Goal: Find specific page/section: Find specific page/section

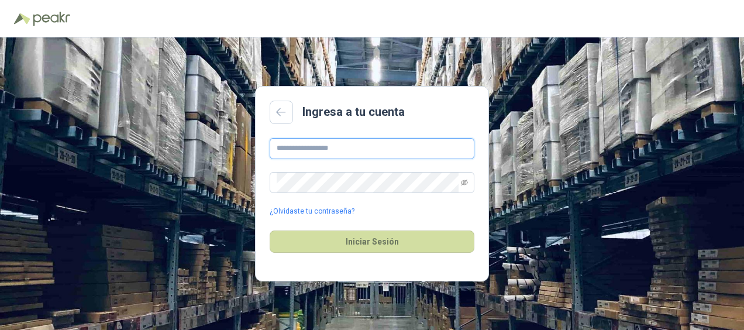
click at [342, 144] on input "text" at bounding box center [372, 148] width 205 height 21
type input "**********"
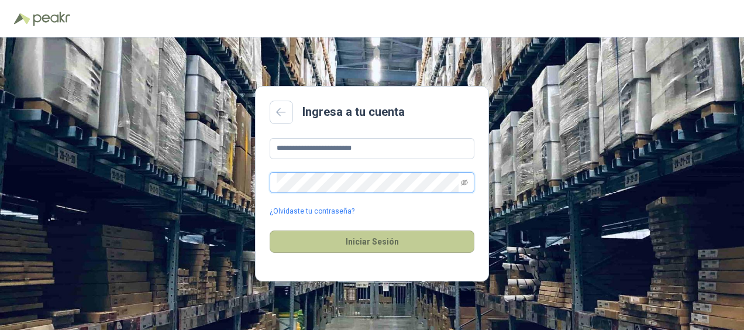
click at [270, 230] on button "Iniciar Sesión" at bounding box center [372, 241] width 205 height 22
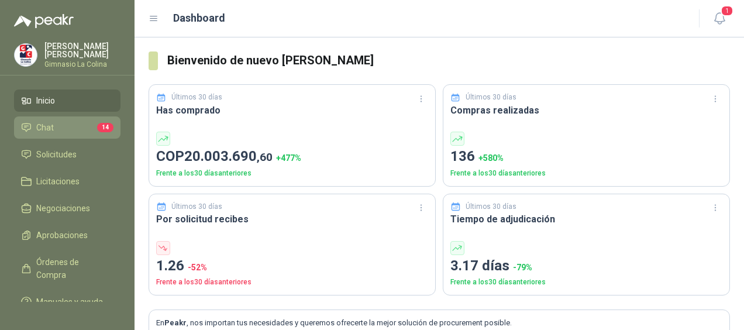
click at [77, 117] on link "Chat 14" at bounding box center [67, 127] width 106 height 22
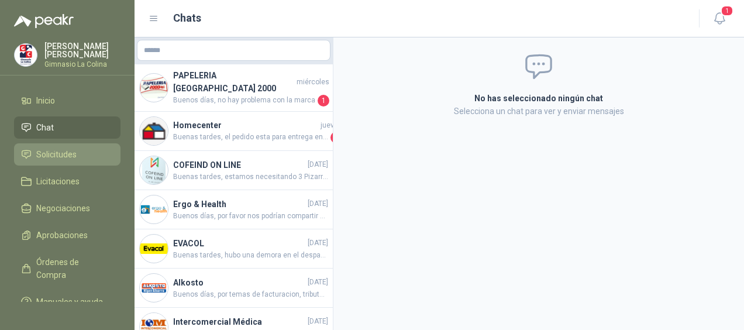
scroll to position [28, 0]
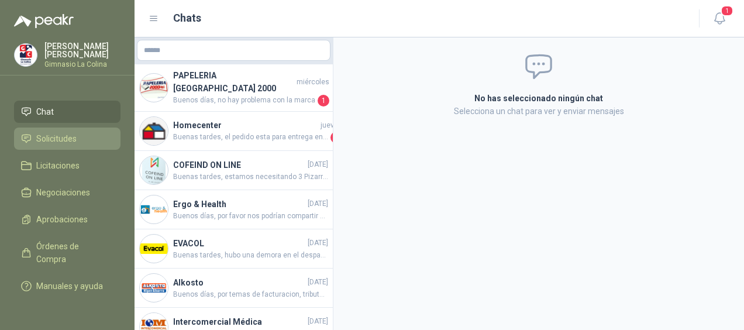
click at [64, 132] on span "Solicitudes" at bounding box center [56, 138] width 40 height 13
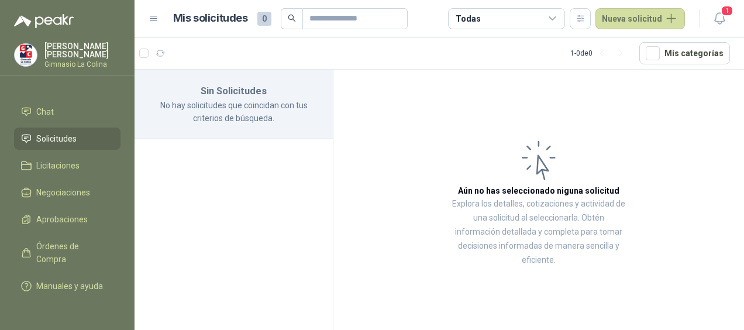
click at [71, 167] on ul "Inicio Chat Solicitudes Licitaciones Negociaciones Aprobaciones Órdenes de Comp…" at bounding box center [67, 195] width 135 height 212
click at [73, 159] on span "Licitaciones" at bounding box center [57, 165] width 43 height 13
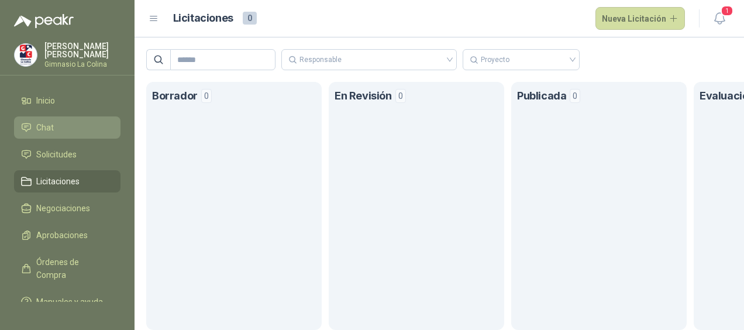
click at [34, 118] on link "Chat" at bounding box center [67, 127] width 106 height 22
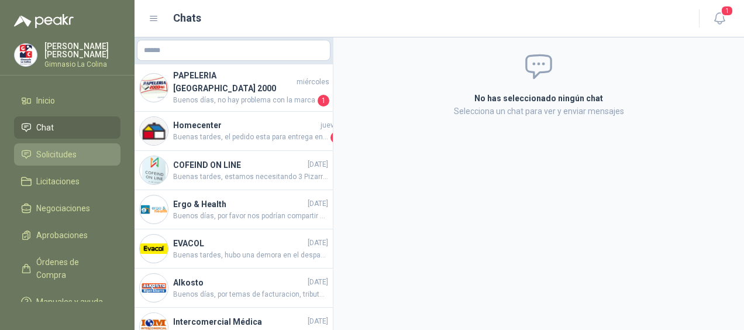
click at [40, 151] on span "Solicitudes" at bounding box center [56, 154] width 40 height 13
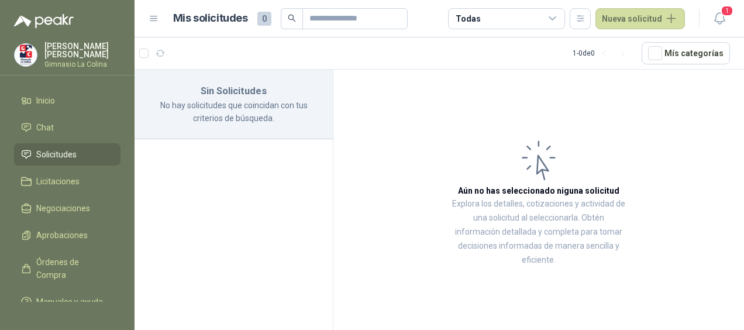
click at [40, 168] on ul "Inicio Chat Solicitudes Licitaciones Negociaciones Aprobaciones Órdenes de Comp…" at bounding box center [67, 195] width 135 height 212
click at [46, 192] on link "Licitaciones" at bounding box center [67, 181] width 106 height 22
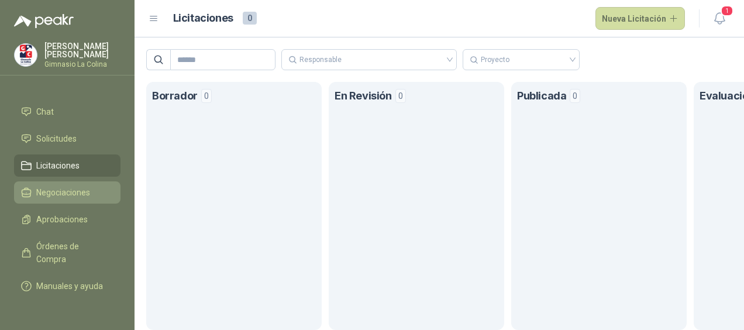
scroll to position [20, 0]
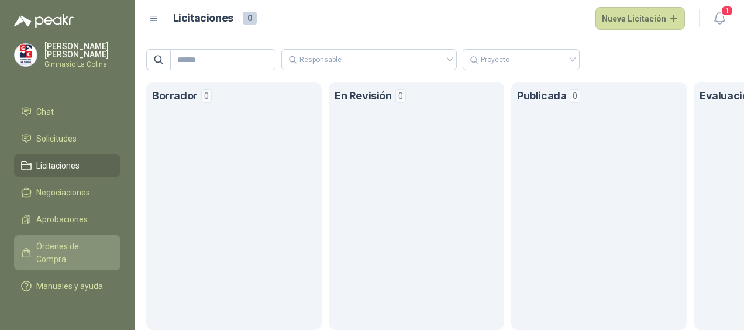
click at [50, 240] on span "Órdenes de Compra" at bounding box center [72, 253] width 73 height 26
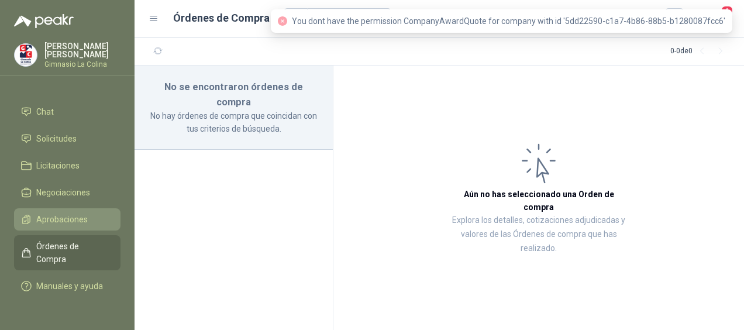
click at [74, 215] on span "Aprobaciones" at bounding box center [61, 219] width 51 height 13
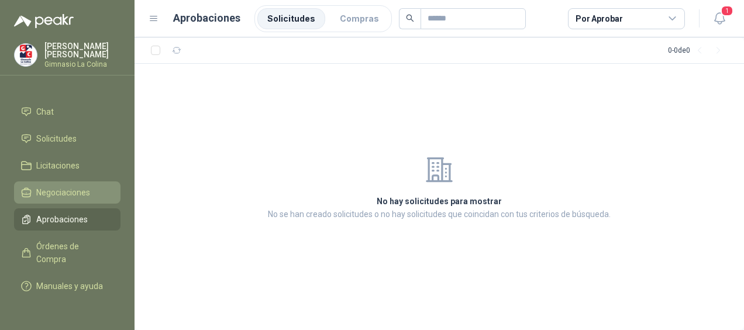
click at [77, 186] on span "Negociaciones" at bounding box center [63, 192] width 54 height 13
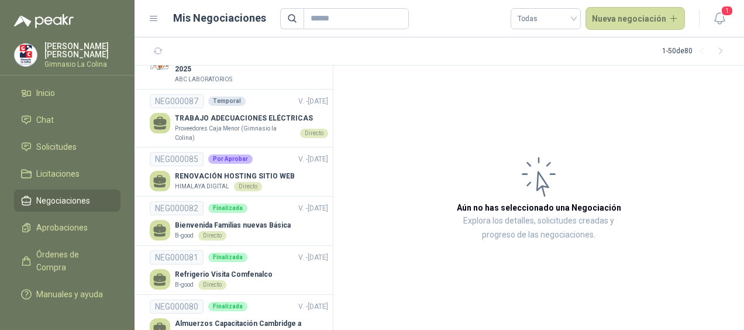
scroll to position [7, 0]
click at [184, 171] on p "RENOVACIÓN HOSTING SITIO WEB" at bounding box center [235, 176] width 120 height 11
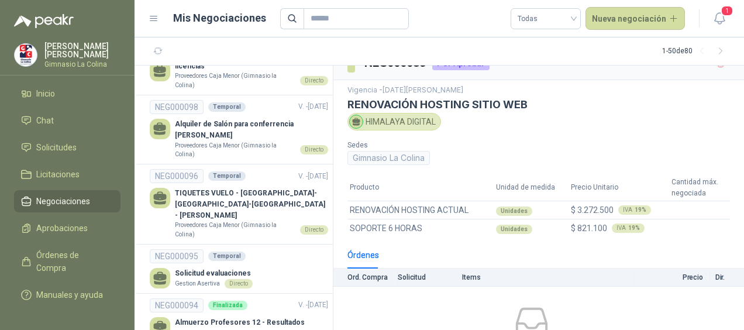
scroll to position [1789, 0]
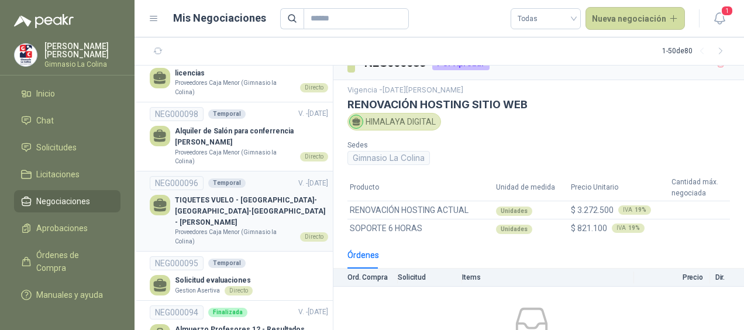
click at [197, 228] on p "Proveedores Caja Menor (Gimnasio la Colina)" at bounding box center [235, 237] width 120 height 18
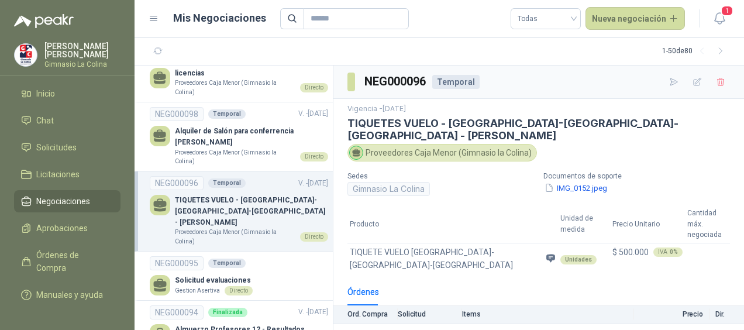
scroll to position [1786, 0]
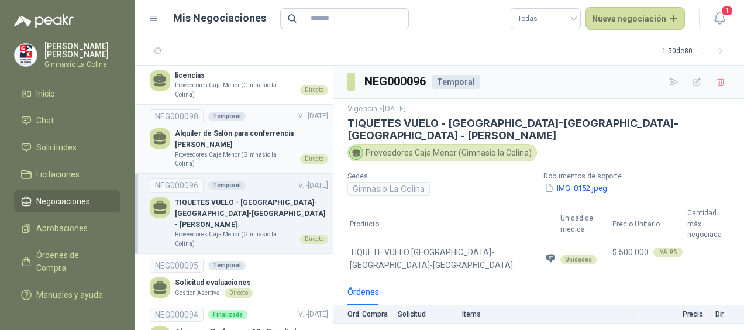
click at [219, 128] on p "Alquiler de Salón para conferrencia [PERSON_NAME]" at bounding box center [251, 139] width 153 height 22
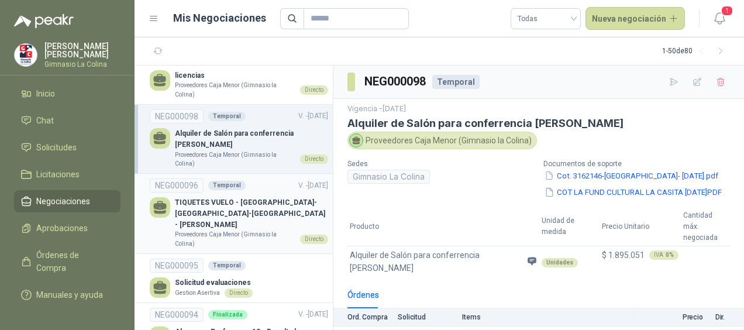
click at [228, 230] on p "Proveedores Caja Menor (Gimnasio la Colina)" at bounding box center [235, 239] width 120 height 18
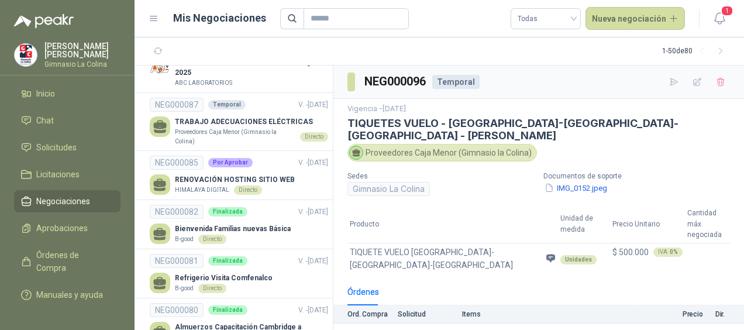
scroll to position [2476, 0]
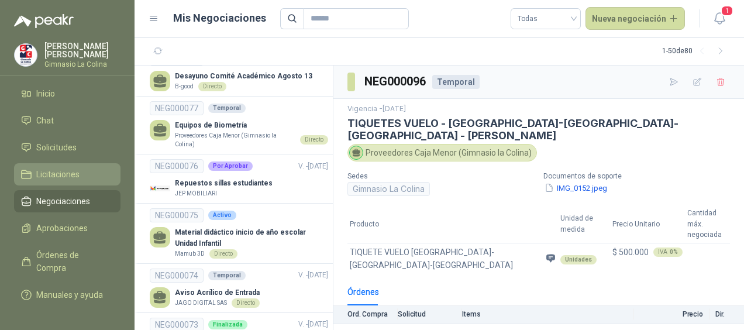
click at [82, 174] on li "Licitaciones" at bounding box center [67, 174] width 92 height 13
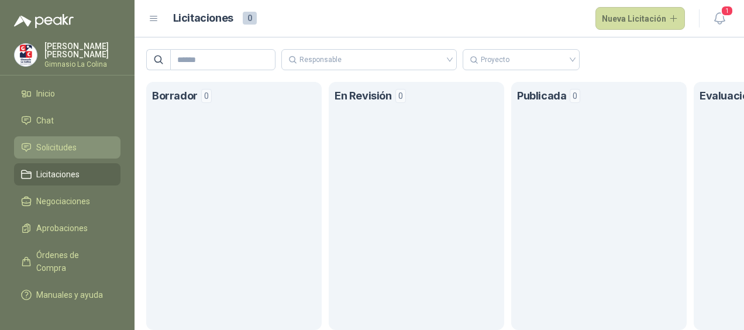
click at [70, 152] on span "Solicitudes" at bounding box center [56, 147] width 40 height 13
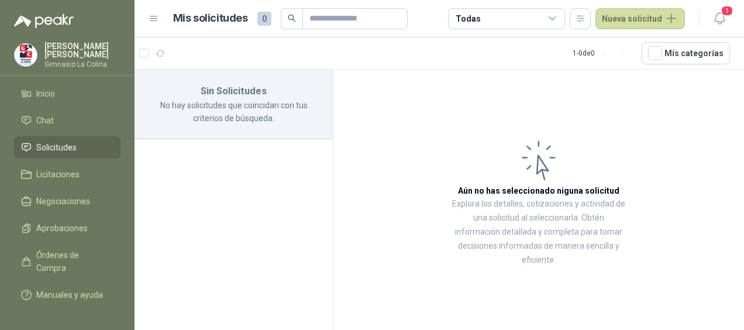
scroll to position [28, 0]
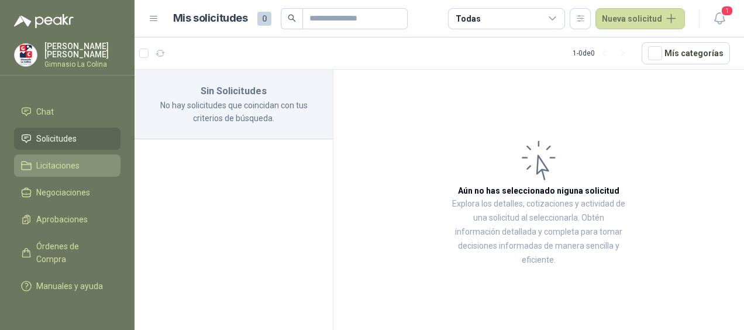
click at [63, 159] on span "Licitaciones" at bounding box center [57, 165] width 43 height 13
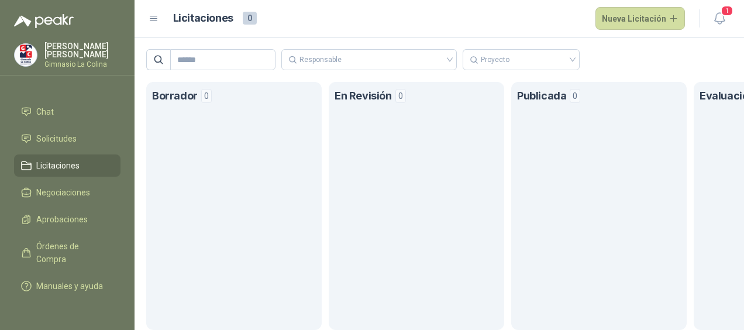
click at [47, 140] on ul "Inicio Chat Solicitudes Licitaciones Negociaciones Aprobaciones Órdenes de Comp…" at bounding box center [67, 195] width 135 height 212
click at [50, 133] on link "Solicitudes" at bounding box center [67, 139] width 106 height 22
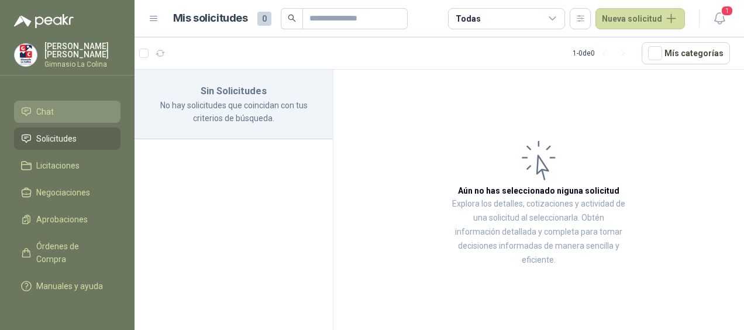
click at [56, 105] on li "Chat" at bounding box center [67, 111] width 92 height 13
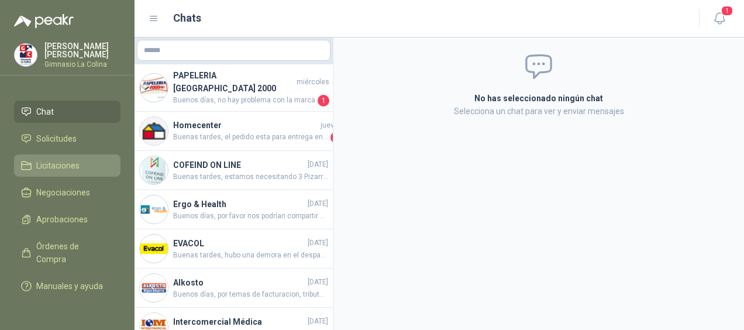
click at [74, 159] on span "Licitaciones" at bounding box center [57, 165] width 43 height 13
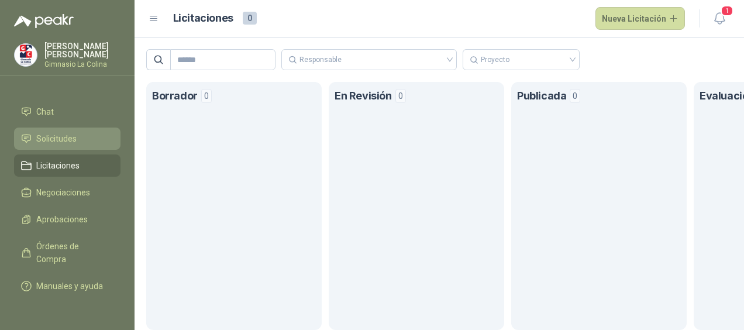
click at [74, 135] on link "Solicitudes" at bounding box center [67, 139] width 106 height 22
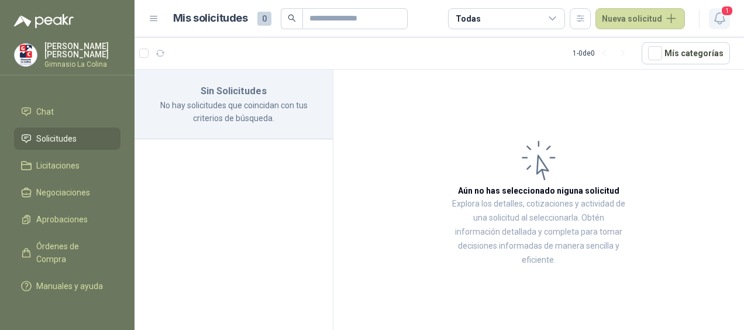
click at [723, 19] on icon "button" at bounding box center [719, 18] width 10 height 11
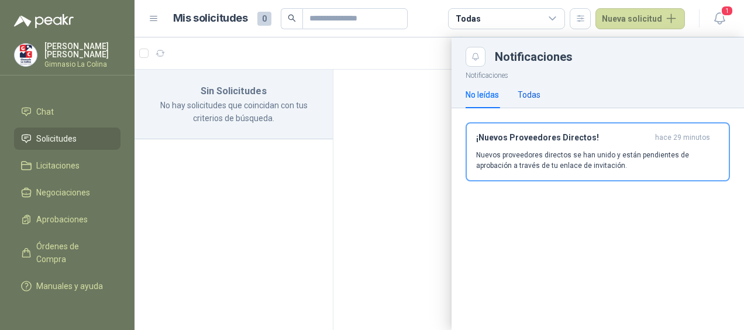
click at [535, 92] on div "Todas" at bounding box center [529, 94] width 23 height 13
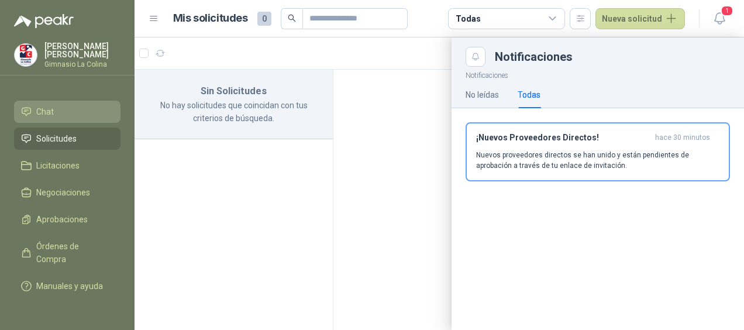
click at [49, 105] on span "Chat" at bounding box center [45, 111] width 18 height 13
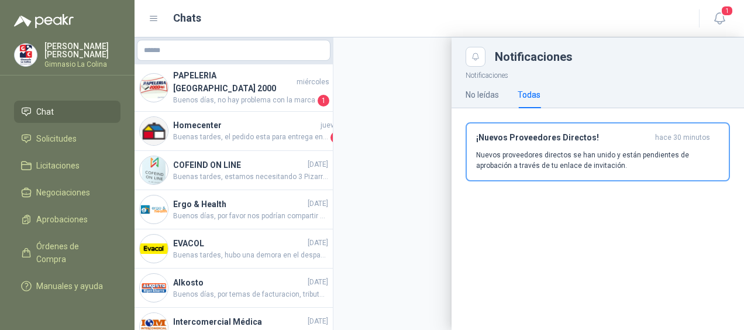
click at [200, 52] on div at bounding box center [439, 183] width 609 height 292
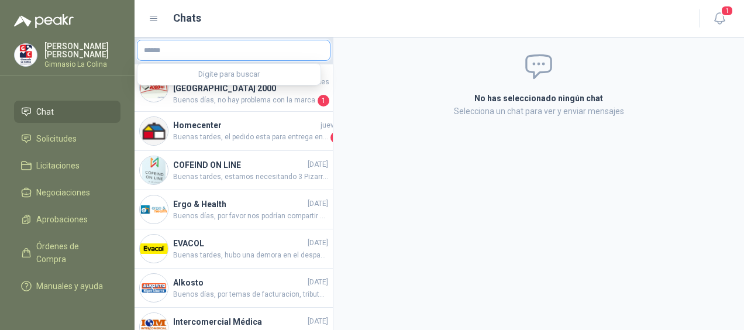
click at [199, 47] on input "text" at bounding box center [233, 50] width 192 height 20
type input "*******"
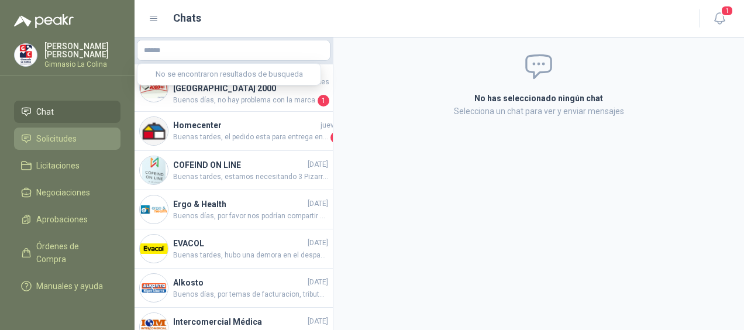
click at [58, 132] on span "Solicitudes" at bounding box center [56, 138] width 40 height 13
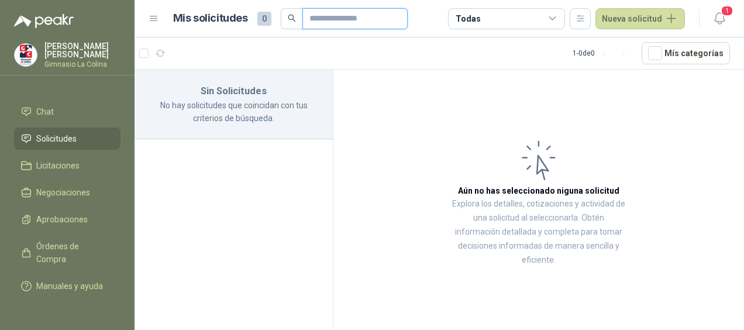
click at [391, 20] on input "text" at bounding box center [350, 19] width 82 height 20
type input "*******"
click at [69, 154] on link "Licitaciones" at bounding box center [67, 165] width 106 height 22
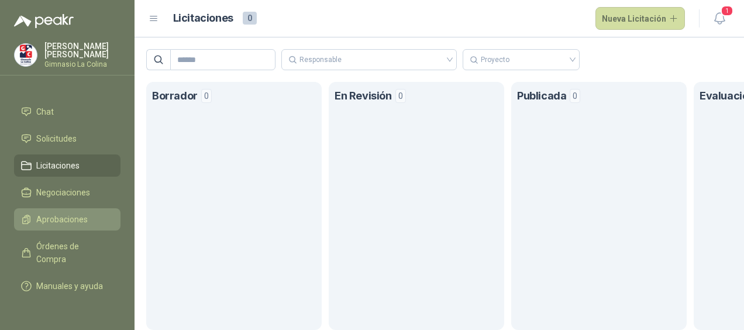
click at [77, 213] on span "Aprobaciones" at bounding box center [61, 219] width 51 height 13
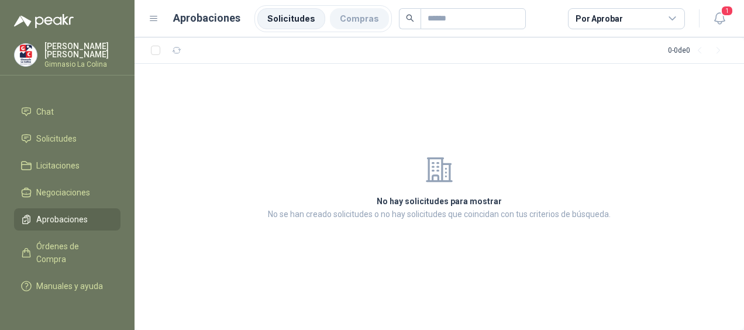
click at [354, 24] on li "Compras" at bounding box center [359, 18] width 59 height 21
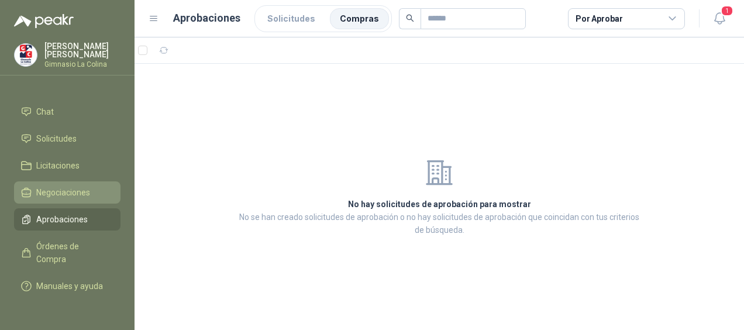
click at [43, 186] on span "Negociaciones" at bounding box center [63, 192] width 54 height 13
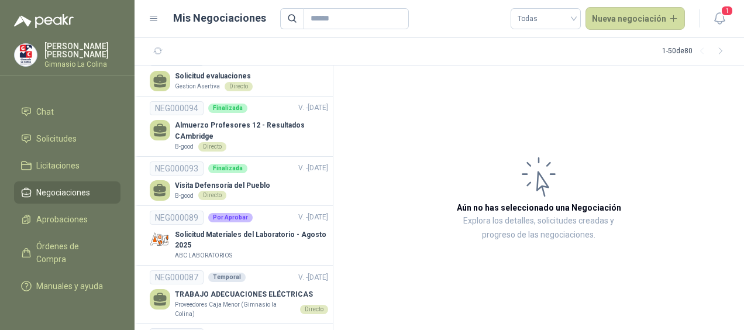
scroll to position [2476, 0]
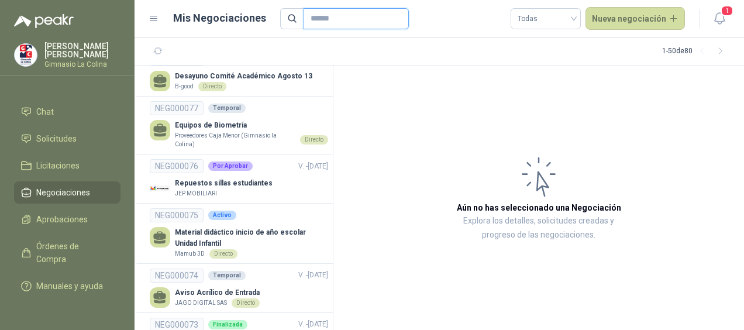
click at [337, 20] on input "text" at bounding box center [352, 19] width 82 height 20
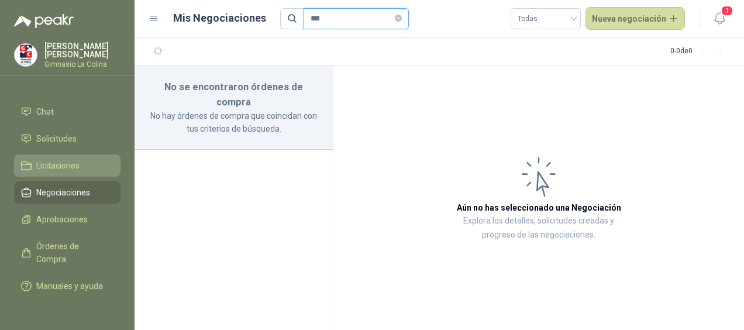
type input "***"
click at [73, 159] on link "Licitaciones" at bounding box center [67, 165] width 106 height 22
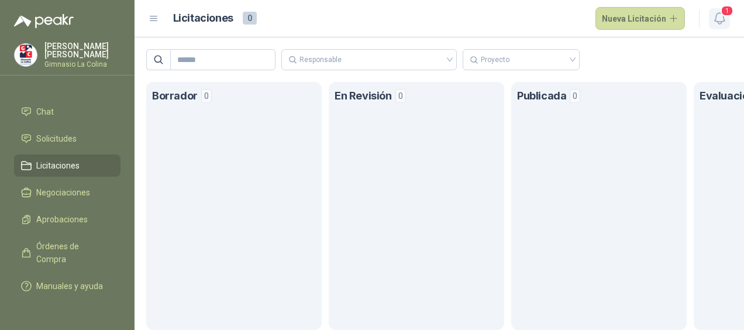
click at [724, 18] on icon "button" at bounding box center [719, 18] width 15 height 15
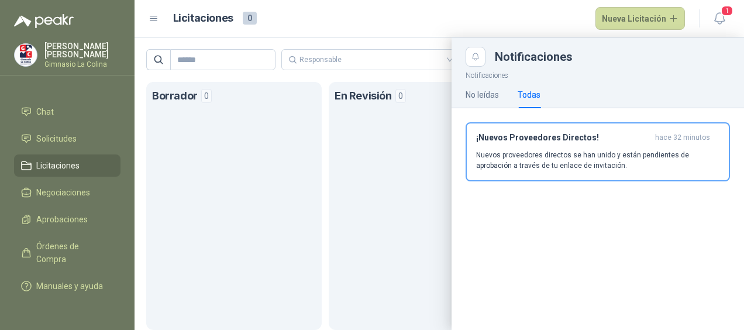
click at [428, 26] on article "Licitaciones 0 Nueva Licitación" at bounding box center [429, 18] width 512 height 23
click at [54, 213] on span "Aprobaciones" at bounding box center [61, 219] width 51 height 13
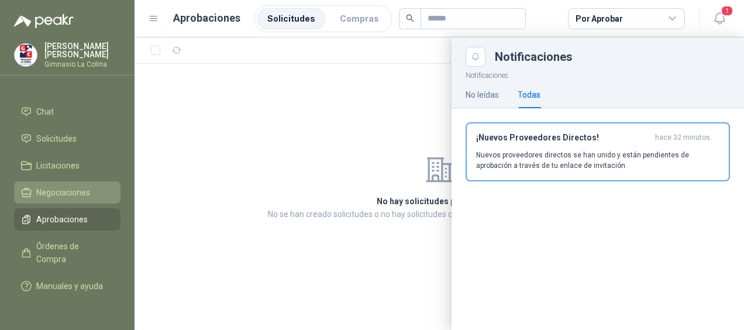
click at [84, 186] on span "Negociaciones" at bounding box center [63, 192] width 54 height 13
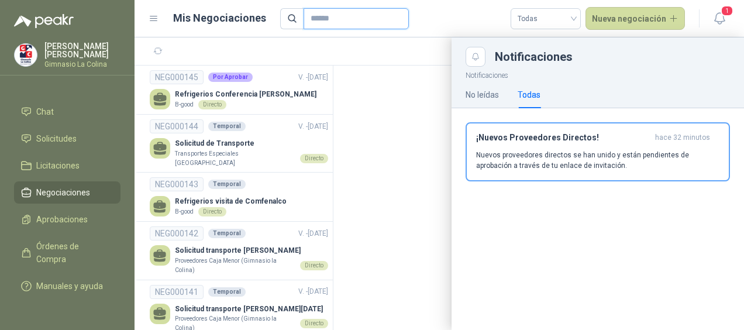
click at [323, 12] on input "text" at bounding box center [352, 19] width 82 height 20
type input "***"
